Goal: Task Accomplishment & Management: Manage account settings

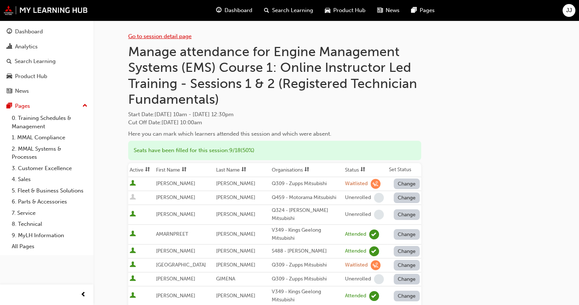
click at [161, 35] on link "Go to session detail page" at bounding box center [159, 36] width 63 height 7
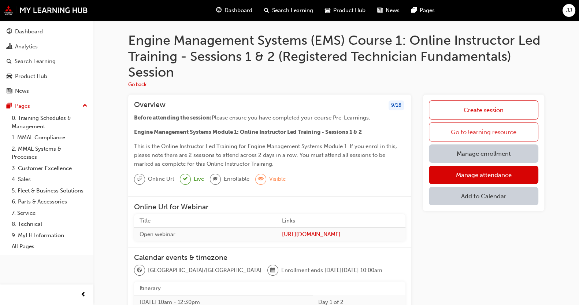
click at [490, 133] on link "Go to learning resource" at bounding box center [483, 131] width 109 height 19
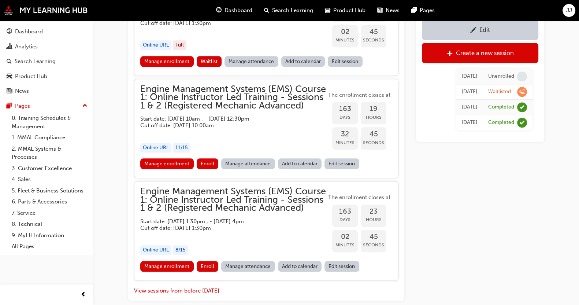
scroll to position [919, 0]
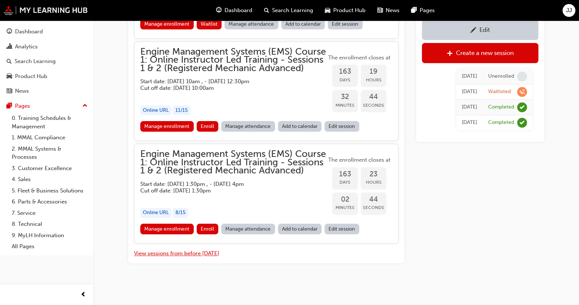
click at [210, 253] on button "View sessions from before [DATE]" at bounding box center [176, 253] width 85 height 8
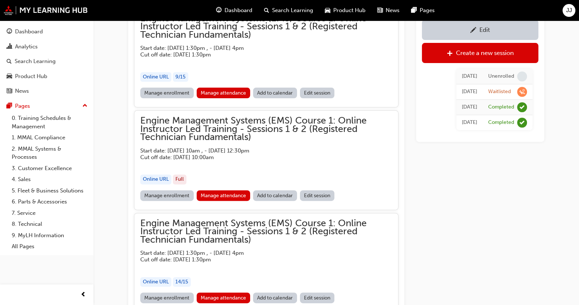
scroll to position [4017, 0]
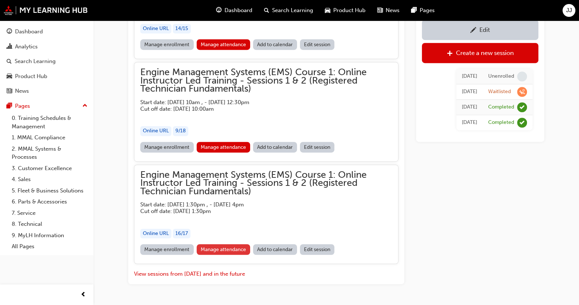
click at [229, 244] on link "Manage attendance" at bounding box center [224, 249] width 54 height 11
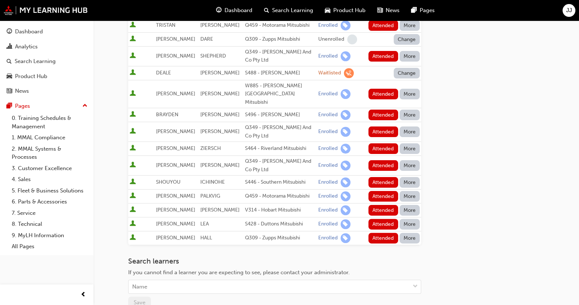
scroll to position [229, 0]
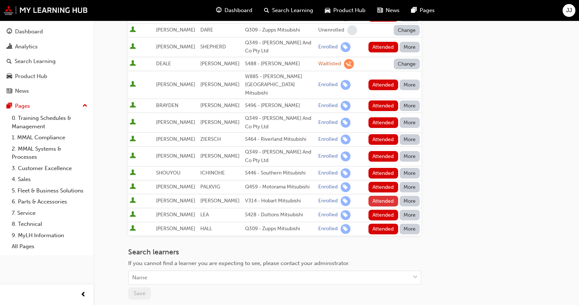
click at [378, 196] on button "Attended" at bounding box center [383, 201] width 30 height 11
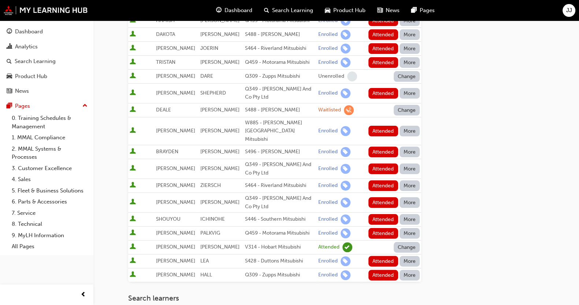
scroll to position [137, 0]
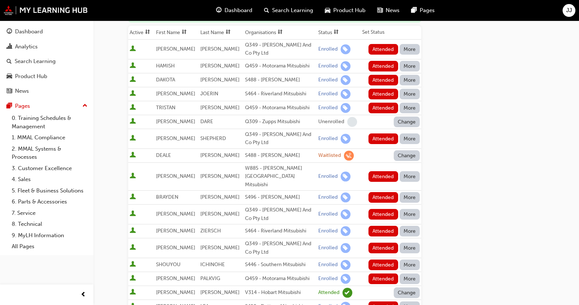
click at [379, 79] on button "Attended" at bounding box center [383, 80] width 30 height 11
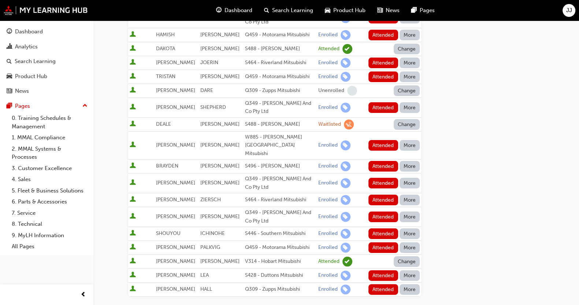
scroll to position [183, 0]
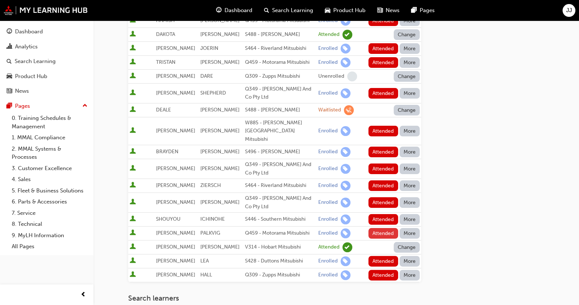
click at [381, 228] on button "Attended" at bounding box center [383, 233] width 30 height 11
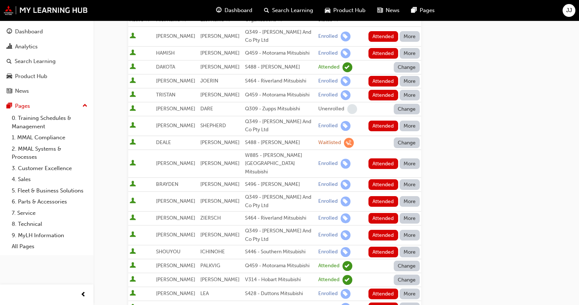
scroll to position [137, 0]
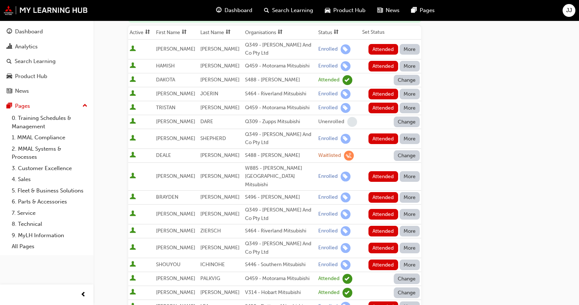
click at [387, 66] on button "Attended" at bounding box center [383, 66] width 30 height 11
click at [386, 108] on button "Attended" at bounding box center [383, 108] width 30 height 11
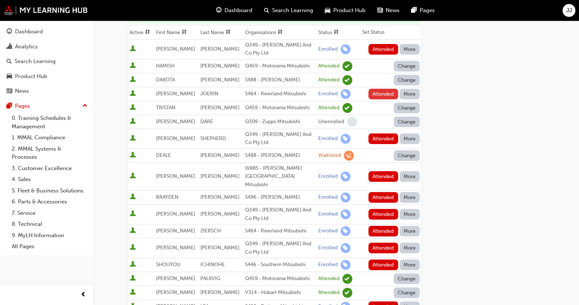
click at [377, 93] on button "Attended" at bounding box center [383, 94] width 30 height 11
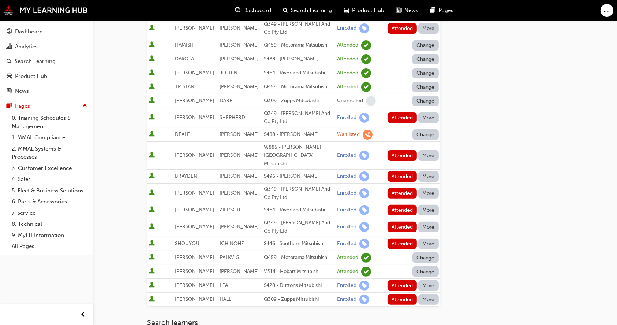
scroll to position [137, 0]
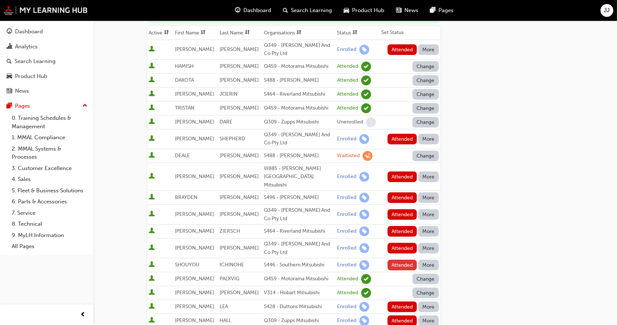
click at [407, 260] on button "Attended" at bounding box center [403, 265] width 30 height 11
click at [401, 51] on button "Attended" at bounding box center [403, 49] width 30 height 11
click at [403, 226] on button "Attended" at bounding box center [403, 231] width 30 height 11
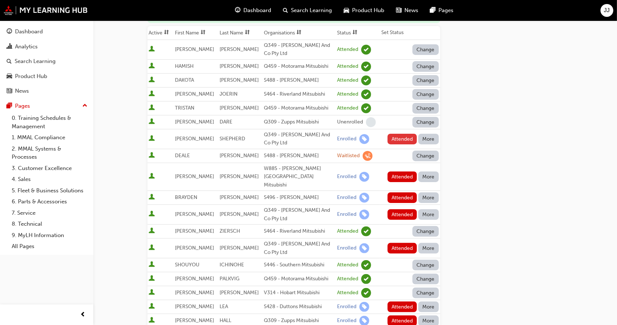
click at [395, 134] on button "Attended" at bounding box center [403, 139] width 30 height 11
click at [392, 209] on button "Attended" at bounding box center [403, 214] width 30 height 11
drag, startPoint x: 394, startPoint y: 186, endPoint x: 392, endPoint y: 206, distance: 20.9
click at [392, 206] on tbody "[PERSON_NAME] Q349 - [PERSON_NAME] And Co Pty Ltd Attended Change [PERSON_NAME]…" at bounding box center [294, 184] width 293 height 288
click at [397, 192] on button "Attended" at bounding box center [403, 197] width 30 height 11
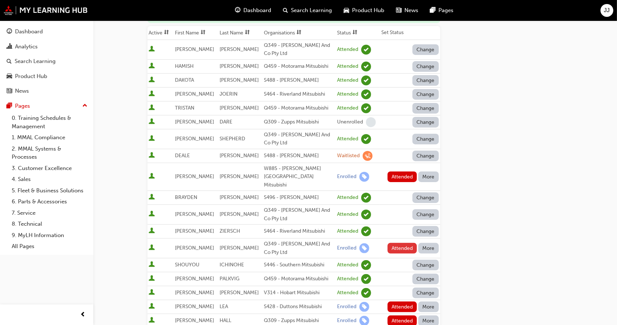
scroll to position [186, 0]
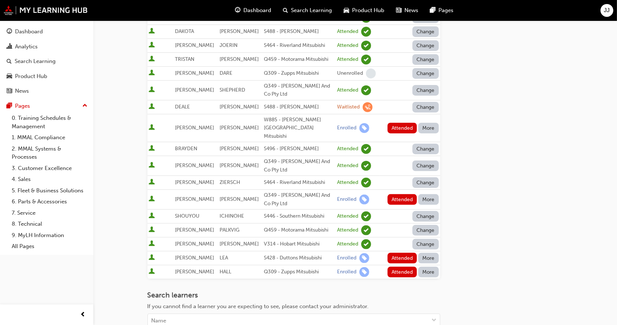
click at [431, 267] on button "More" at bounding box center [428, 272] width 21 height 11
click at [431, 280] on div "Absent" at bounding box center [429, 278] width 38 height 8
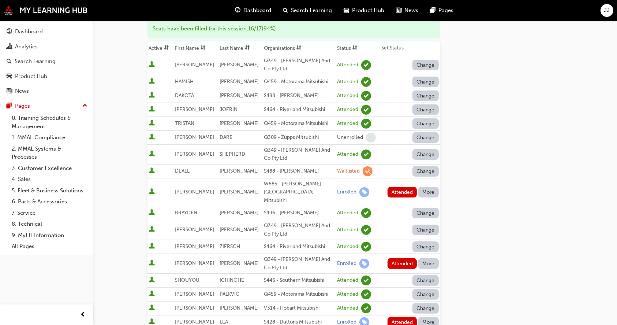
scroll to position [137, 0]
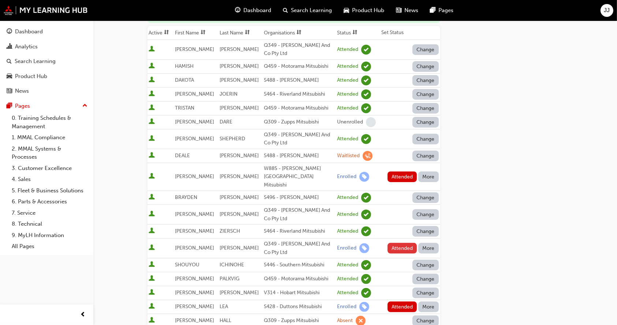
click at [399, 243] on button "Attended" at bounding box center [403, 248] width 30 height 11
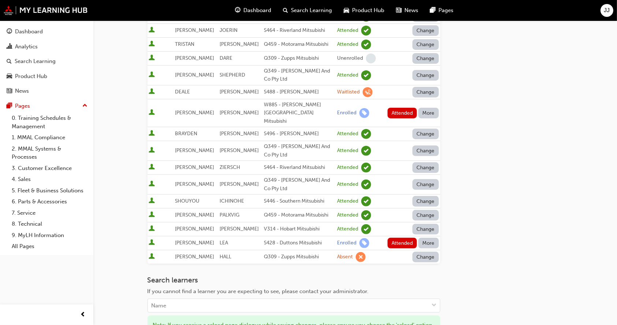
scroll to position [186, 0]
